Goal: Check status: Check status

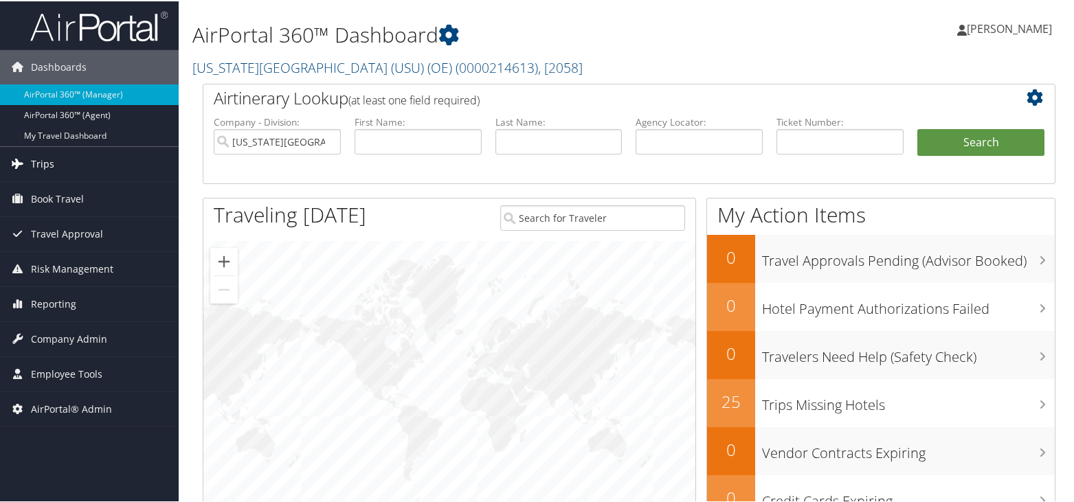
click at [42, 157] on span "Trips" at bounding box center [42, 163] width 23 height 34
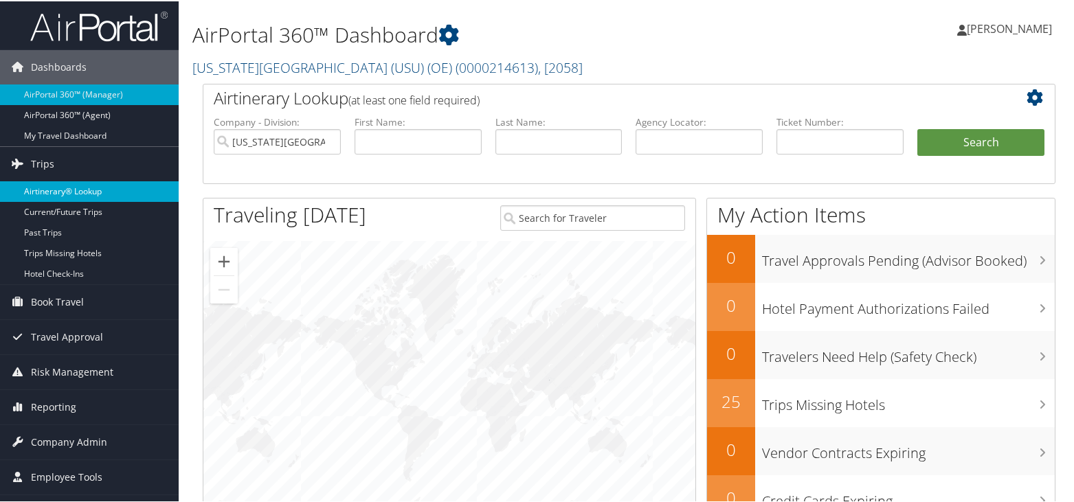
click at [47, 186] on link "Airtinerary® Lookup" at bounding box center [89, 190] width 179 height 21
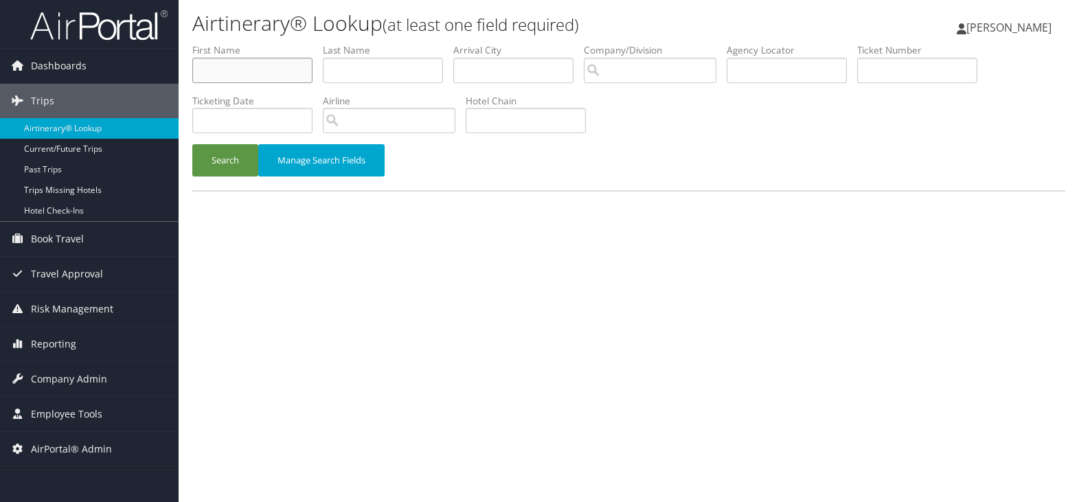
click at [212, 77] on input "text" at bounding box center [252, 70] width 120 height 25
type input "[PERSON_NAME]"
click at [192, 144] on button "Search" at bounding box center [225, 160] width 66 height 32
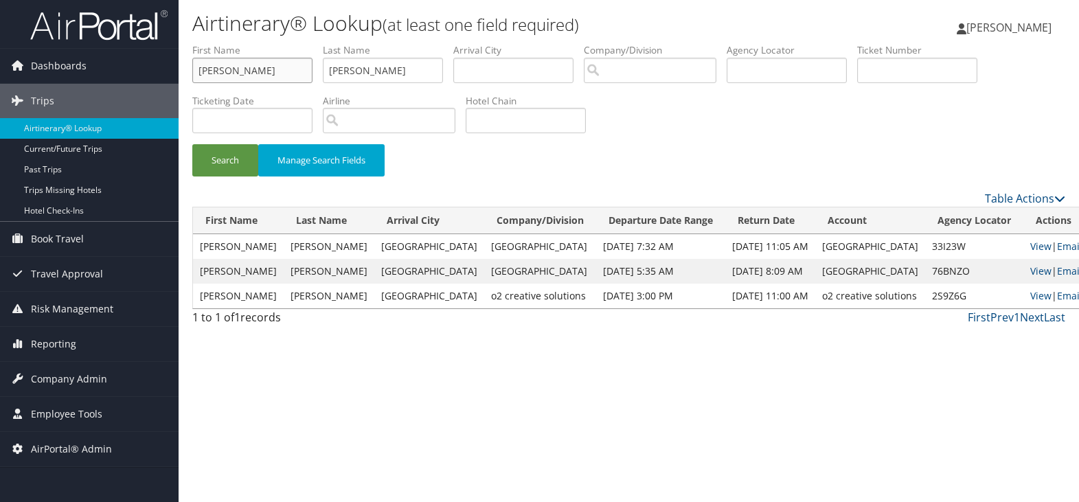
drag, startPoint x: 66, startPoint y: 73, endPoint x: -73, endPoint y: 76, distance: 138.8
click at [0, 76] on html "Menu Dashboards ► AirPortal 360™ (Manager) AirPortal 360™ (Agent) My Travel Das…" at bounding box center [539, 251] width 1079 height 502
click at [221, 164] on button "Search" at bounding box center [225, 160] width 66 height 32
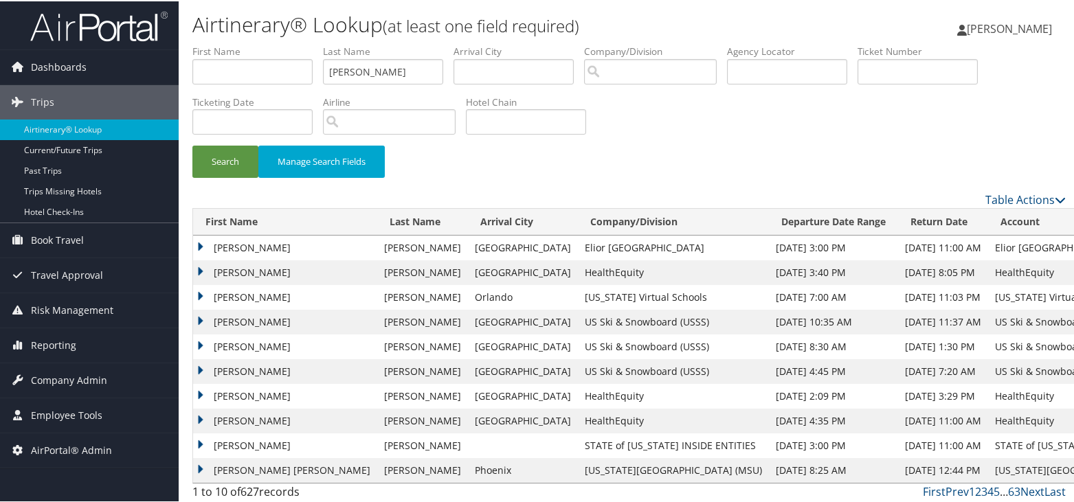
scroll to position [3, 0]
